Goal: Task Accomplishment & Management: Manage account settings

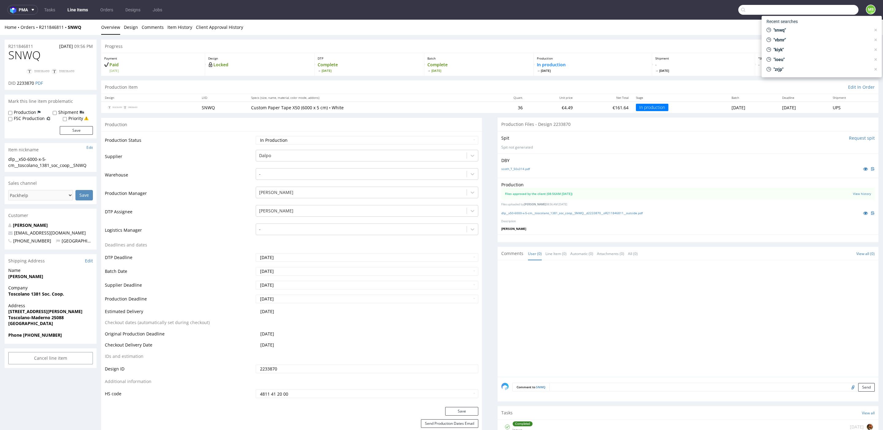
click at [834, 13] on input "text" at bounding box center [798, 10] width 120 height 10
type input "ikmv"
click at [805, 23] on div "__500-ml____ IKMV" at bounding box center [800, 25] width 88 height 6
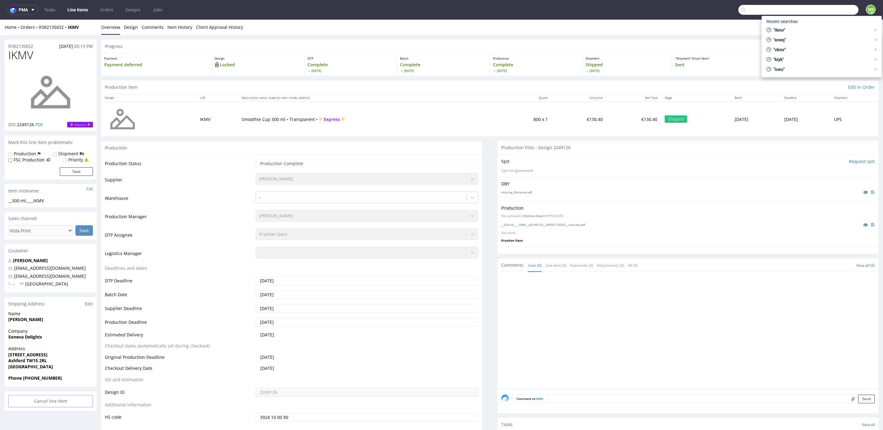
click at [832, 11] on input "text" at bounding box center [798, 10] width 120 height 10
type input "qnyv"
click at [816, 25] on div "bds__t88-38-x-50-cm__venus_michal_matuszak__ QNYV" at bounding box center [803, 25] width 80 height 6
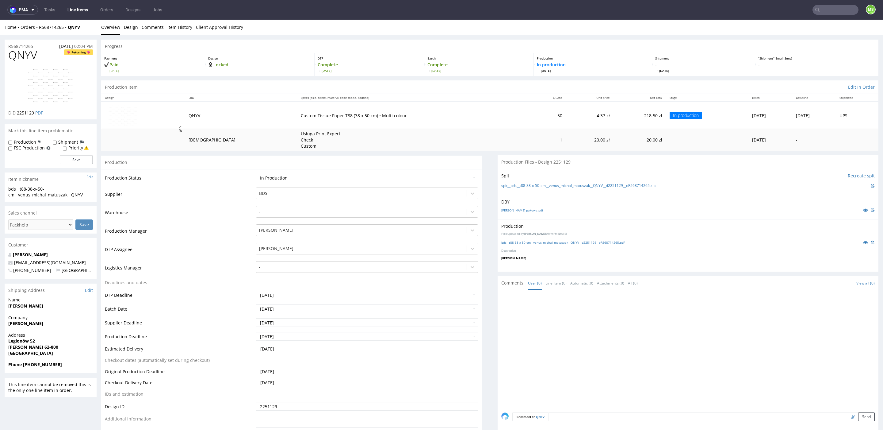
click at [45, 47] on div "R568714265 [DATE] 02:04 PM" at bounding box center [51, 45] width 92 height 10
click at [88, 24] on div "Home Orders R568714265 QNYV" at bounding box center [51, 27] width 92 height 6
drag, startPoint x: 86, startPoint y: 26, endPoint x: 39, endPoint y: 29, distance: 47.7
click at [39, 29] on div "Home Orders R568714265 QNYV" at bounding box center [51, 27] width 92 height 6
copy div "R568714265 QNYV"
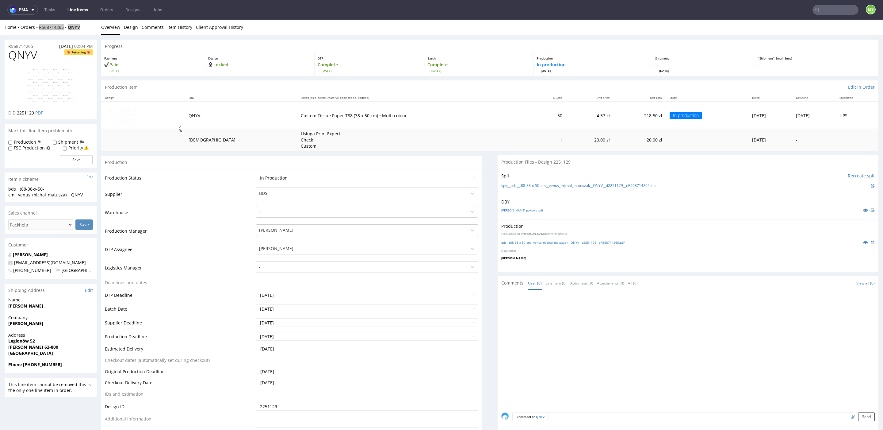
click at [86, 10] on link "Line Items" at bounding box center [78, 10] width 28 height 10
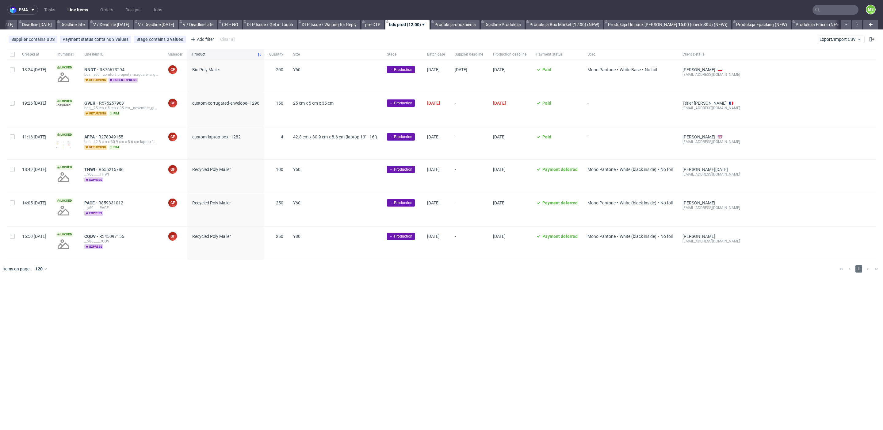
scroll to position [0, 672]
click at [476, 26] on link "Produkcja-opóźnienia" at bounding box center [453, 25] width 49 height 10
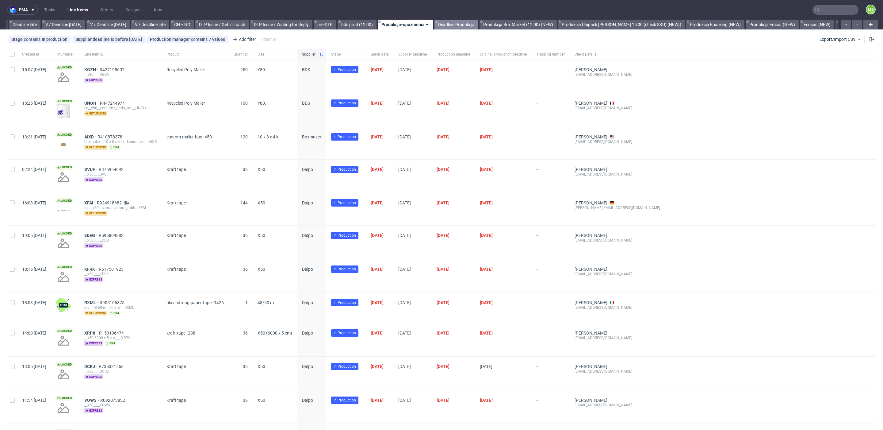
scroll to position [0, 721]
click at [542, 25] on link "Produkcja Box Market (12:00) (NEW)" at bounding box center [514, 25] width 77 height 10
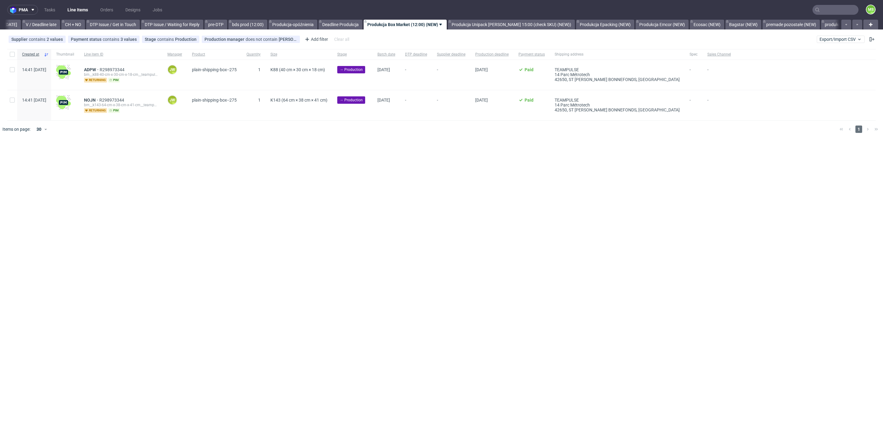
click at [542, 25] on link "Produkcja Unipack [PERSON_NAME] 15:00 (check SKU) (NEW))" at bounding box center [511, 25] width 127 height 10
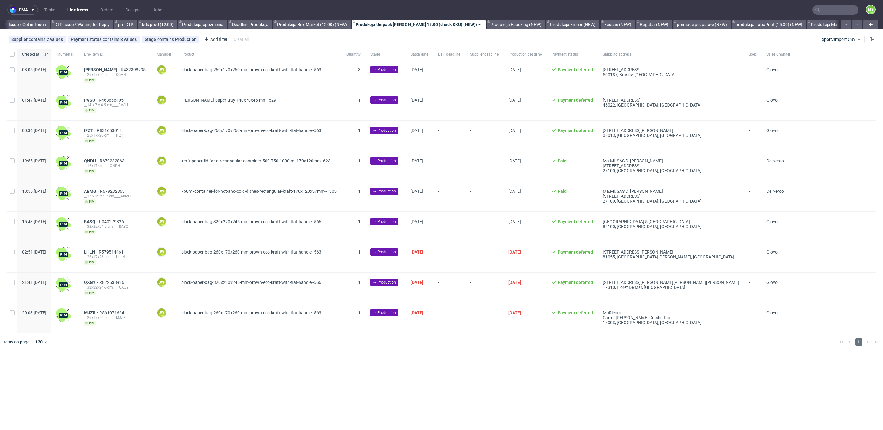
scroll to position [0, 919]
click at [13, 55] on input "checkbox" at bounding box center [12, 54] width 5 height 5
checkbox input "true"
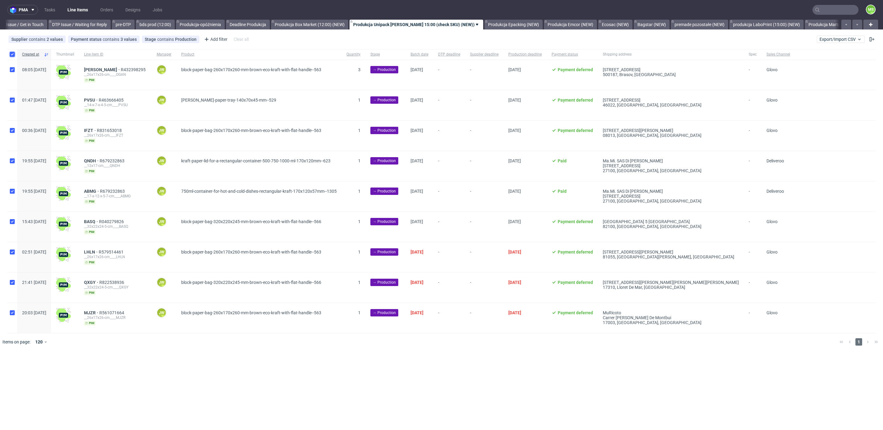
checkbox input "true"
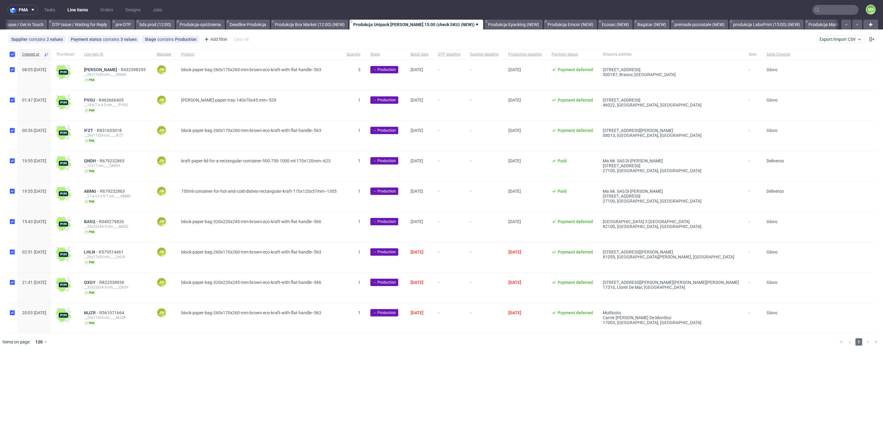
checkbox input "true"
click at [112, 366] on span "Change batch date" at bounding box center [108, 369] width 37 height 6
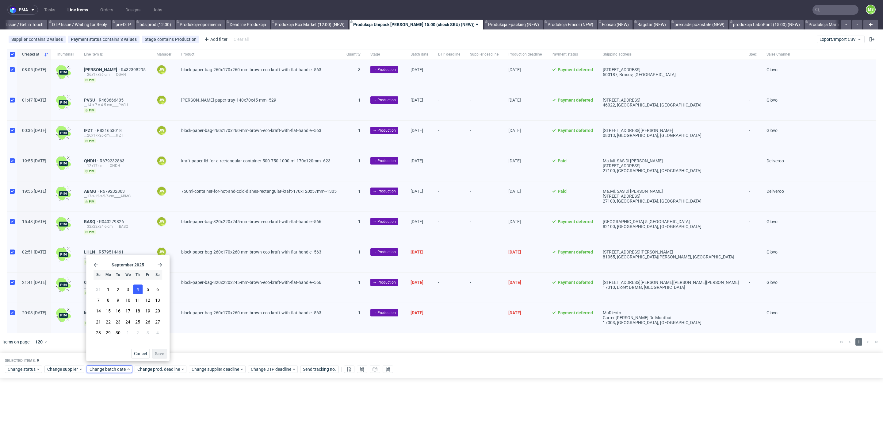
click at [136, 292] on button "4" at bounding box center [138, 289] width 10 height 10
click at [155, 351] on button "Save" at bounding box center [159, 353] width 15 height 10
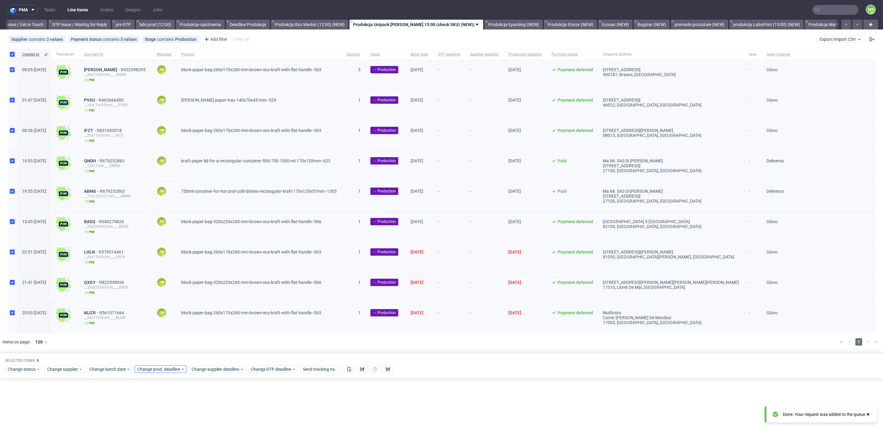
scroll to position [0, 0]
click at [165, 366] on span "Change prod. deadline" at bounding box center [158, 369] width 43 height 6
click at [197, 289] on button "5" at bounding box center [195, 289] width 10 height 10
click at [212, 355] on span "Save" at bounding box center [207, 353] width 10 height 4
click at [213, 366] on span "Change supplier deadline" at bounding box center [216, 369] width 48 height 6
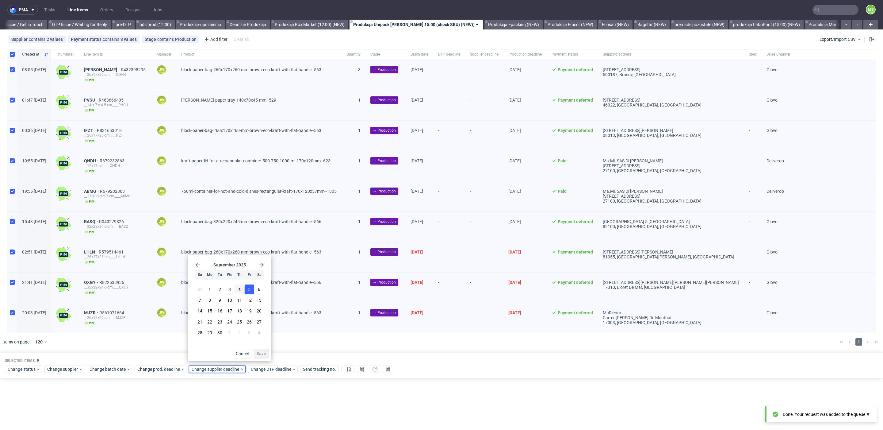
click at [246, 286] on button "5" at bounding box center [250, 289] width 10 height 10
click at [258, 351] on span "Save" at bounding box center [262, 353] width 10 height 4
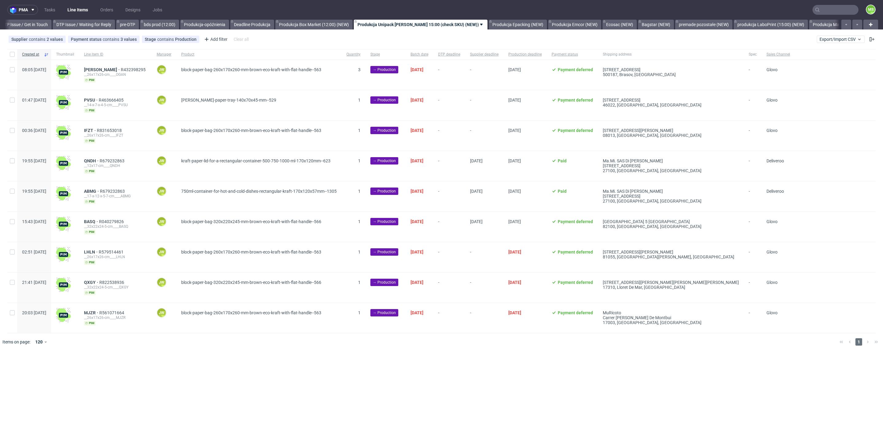
scroll to position [0, 919]
click at [11, 53] on input "checkbox" at bounding box center [12, 54] width 5 height 5
checkbox input "true"
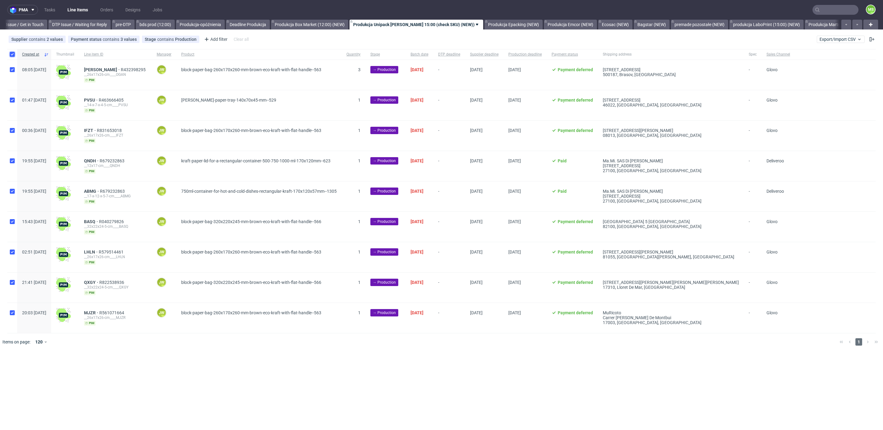
checkbox input "true"
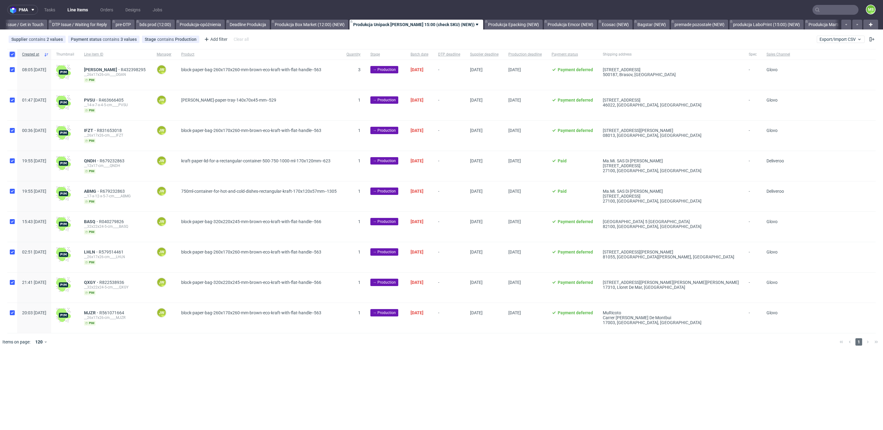
checkbox input "true"
click at [359, 368] on button at bounding box center [362, 368] width 10 height 7
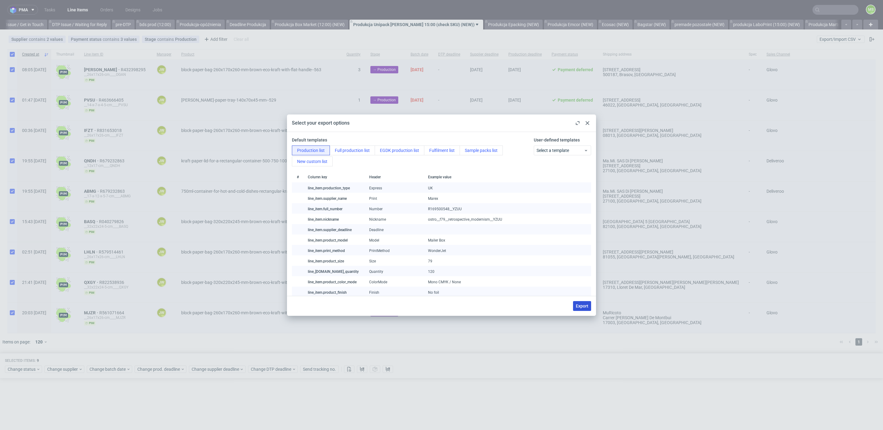
click at [581, 308] on span "Export" at bounding box center [582, 306] width 13 height 4
checkbox input "false"
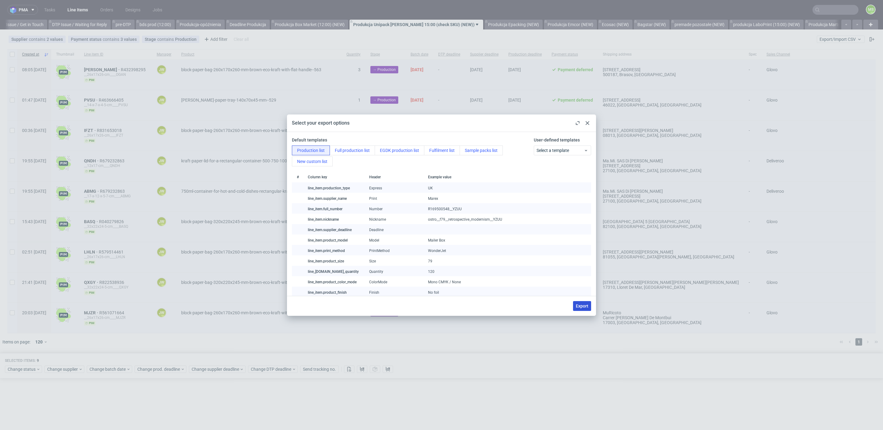
checkbox input "false"
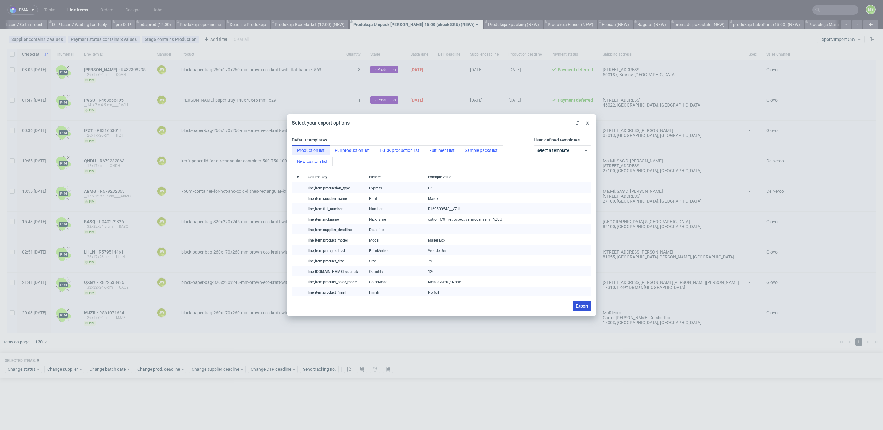
checkbox input "false"
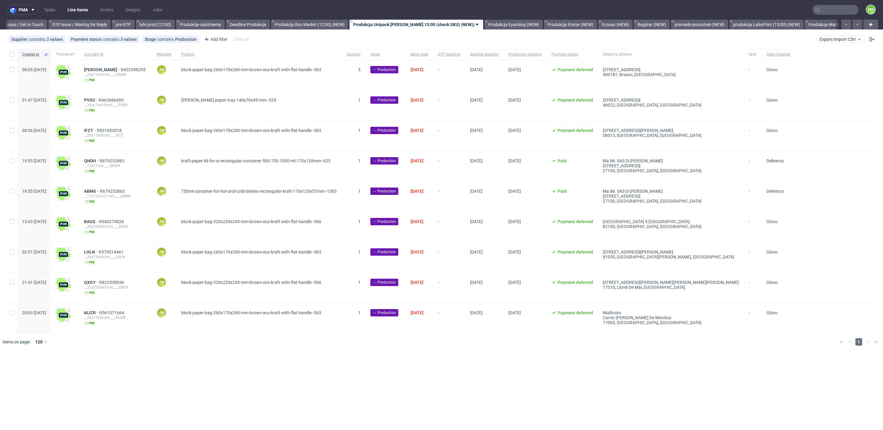
click at [706, 7] on nav "pma Tasks Line Items Orders Designs Jobs MS" at bounding box center [441, 10] width 883 height 20
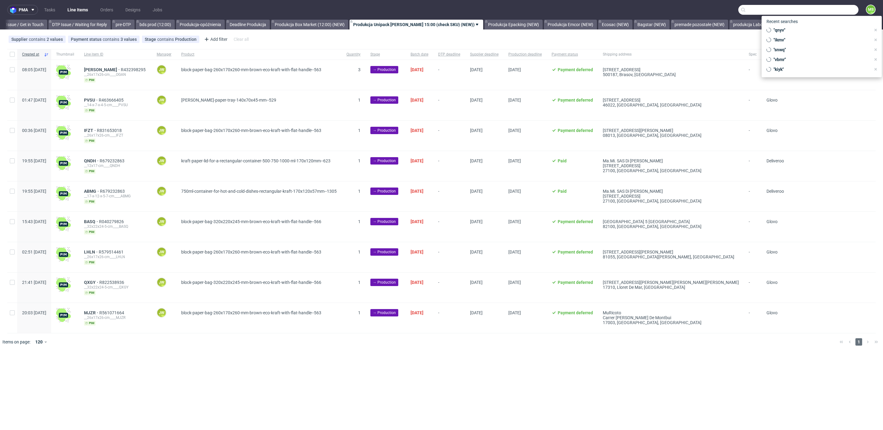
click at [832, 10] on input "text" at bounding box center [798, 10] width 120 height 10
click at [769, 10] on input "text" at bounding box center [798, 10] width 120 height 10
paste input "PAXB"
type input "PAXB"
click at [793, 26] on div "dlp__x50-6000-x-5-cm__localtrade_gmbh__ PAXB" at bounding box center [830, 25] width 87 height 6
